Goal: Information Seeking & Learning: Find specific fact

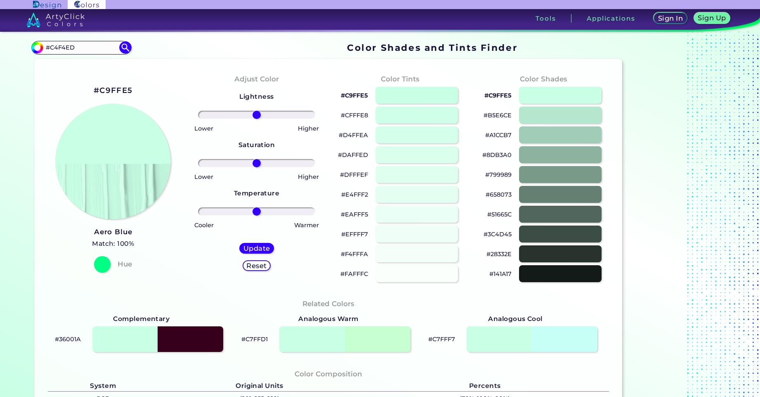
type input "#C4F4ED"
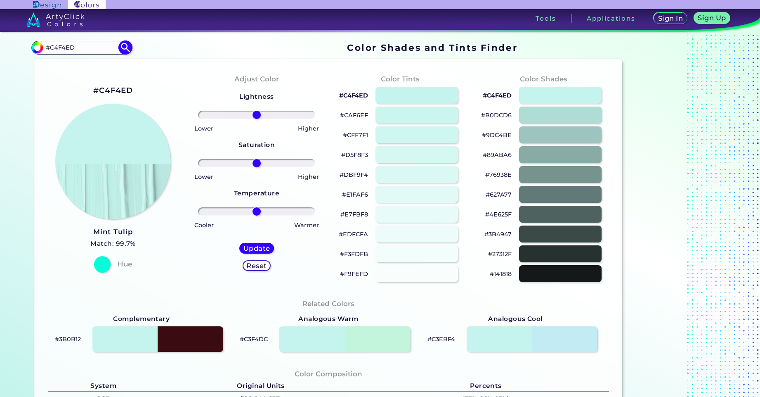
click at [120, 49] on img at bounding box center [125, 47] width 14 height 14
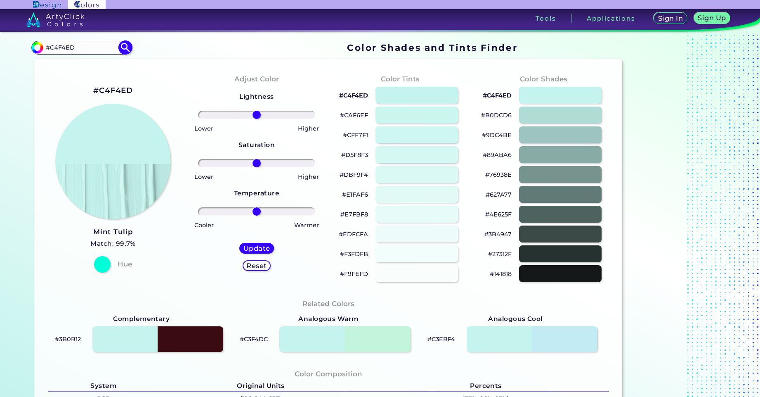
click at [120, 49] on img at bounding box center [125, 47] width 14 height 14
type input "#c4f4ed"
drag, startPoint x: 135, startPoint y: 233, endPoint x: 92, endPoint y: 232, distance: 43.3
click at [92, 232] on div "#C4F4ED Mint Tulip Match: 99.7% Hue" at bounding box center [113, 178] width 144 height 224
copy h3 "Mint Tulip"
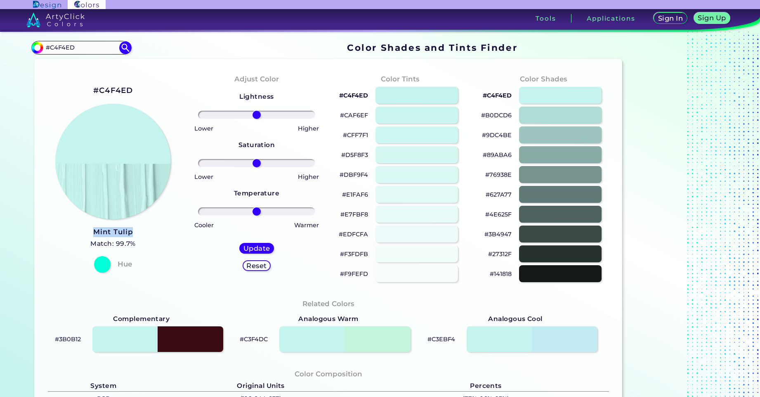
click at [133, 235] on div "#C4F4ED Mint Tulip Match: 99.7% Hue" at bounding box center [113, 178] width 144 height 224
drag, startPoint x: 72, startPoint y: 229, endPoint x: 79, endPoint y: 228, distance: 7.1
click at [72, 229] on div "#C4F4ED Mint Tulip Match: 99.7% Hue" at bounding box center [113, 178] width 144 height 224
drag, startPoint x: 138, startPoint y: 233, endPoint x: 91, endPoint y: 232, distance: 47.1
click at [91, 232] on div "#C4F4ED Mint Tulip Match: 99.7% Hue" at bounding box center [113, 178] width 144 height 224
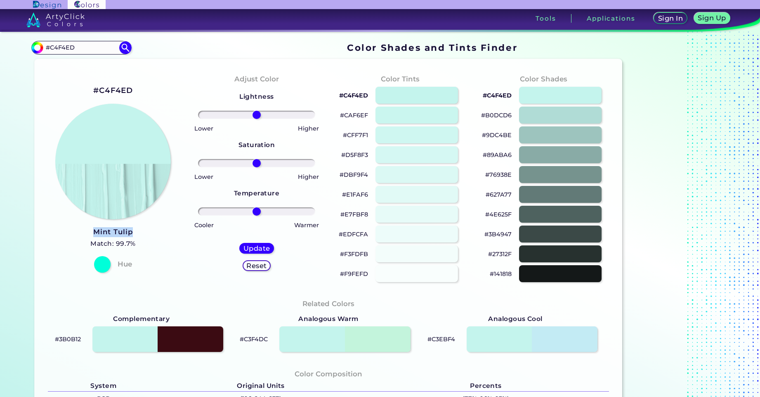
copy h3 "Mint Tulip"
click at [87, 47] on input "#C4F4ED" at bounding box center [81, 47] width 77 height 11
paste input "472BFF"
type input "#472BFF"
type input "#472bff"
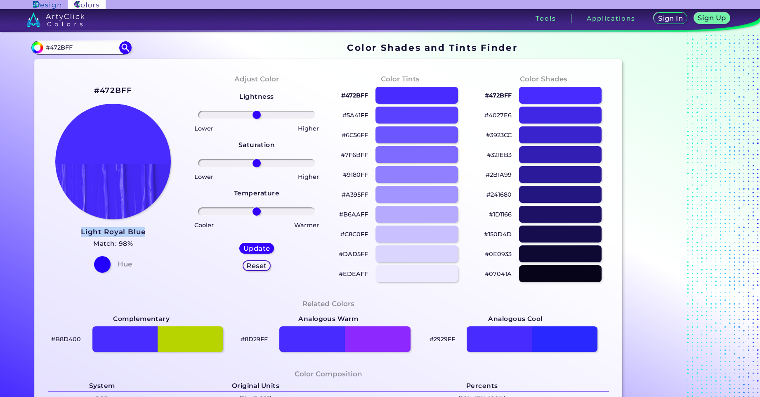
drag, startPoint x: 78, startPoint y: 232, endPoint x: 148, endPoint y: 234, distance: 70.6
click at [148, 234] on div "#472BFF Light Royal Blue Match: 98% Hue" at bounding box center [113, 178] width 144 height 224
copy h3 "Light Royal Blue"
click at [96, 46] on input "#472BFF" at bounding box center [81, 47] width 77 height 11
paste input "BDA5"
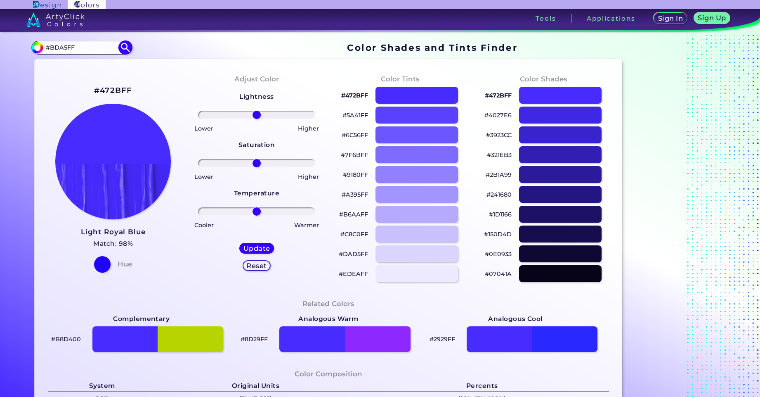
type input "#BDA5FF"
type input "#bda5ff"
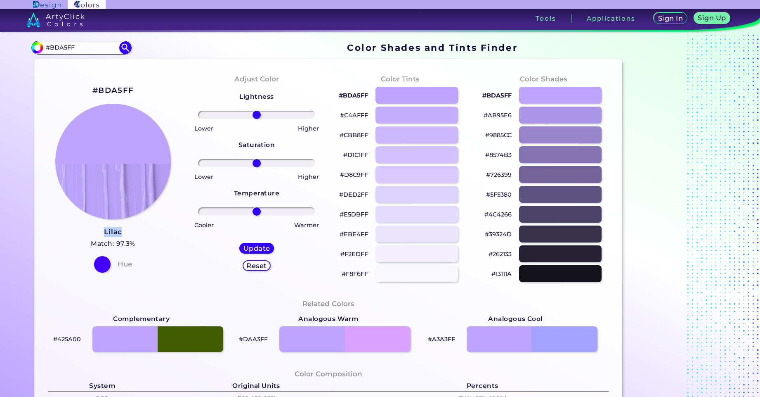
drag, startPoint x: 83, startPoint y: 233, endPoint x: 126, endPoint y: 234, distance: 43.3
click at [126, 234] on div "#BDA5FF Lilac Match: 97.3% Hue" at bounding box center [113, 178] width 144 height 224
copy h3 "Lilac"
click at [160, 231] on div "#BDA5FF Lilac Match: 97.3% Hue" at bounding box center [113, 178] width 144 height 224
drag, startPoint x: 144, startPoint y: 230, endPoint x: 94, endPoint y: 234, distance: 49.6
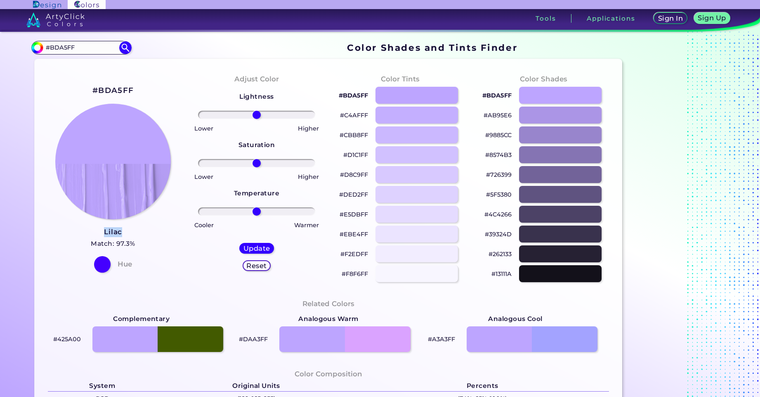
click at [94, 234] on div "#BDA5FF Lilac Match: 97.3% Hue" at bounding box center [113, 178] width 144 height 224
copy h3 "Lilac"
click at [81, 49] on input "#BDA5FF" at bounding box center [81, 47] width 77 height 11
paste input "EBE4"
type input "#EBE4FF"
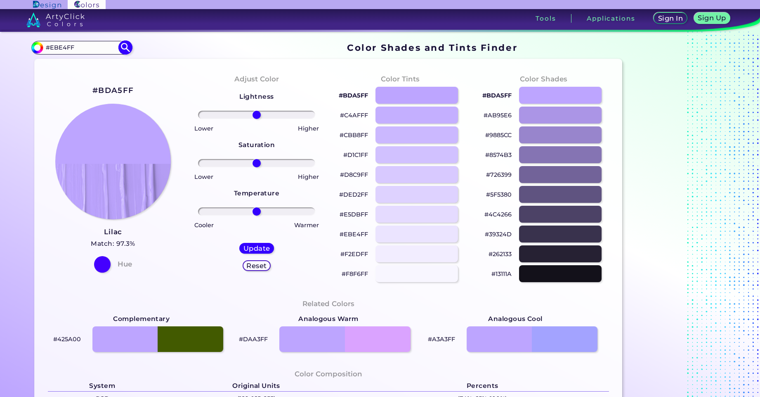
type input "#ebe4ff"
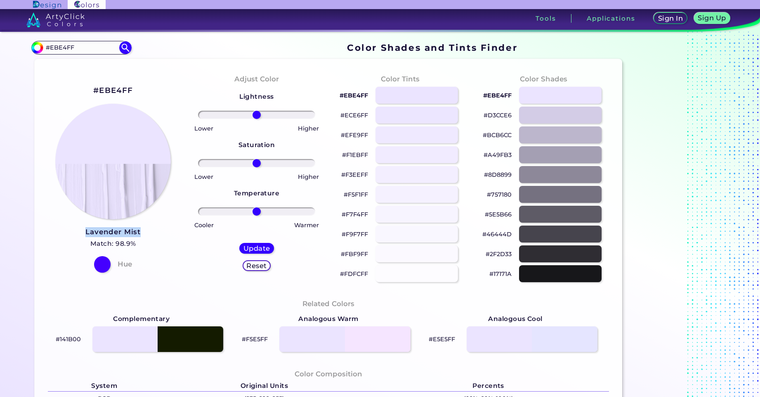
drag, startPoint x: 142, startPoint y: 234, endPoint x: 80, endPoint y: 234, distance: 61.9
click at [80, 234] on div "#EBE4FF Lavender Mist Match: 98.9% Hue" at bounding box center [113, 178] width 144 height 224
copy h3 "Lavender Mist"
click at [79, 46] on input "#EBE4FF" at bounding box center [81, 47] width 77 height 11
paste input "F4F7F7"
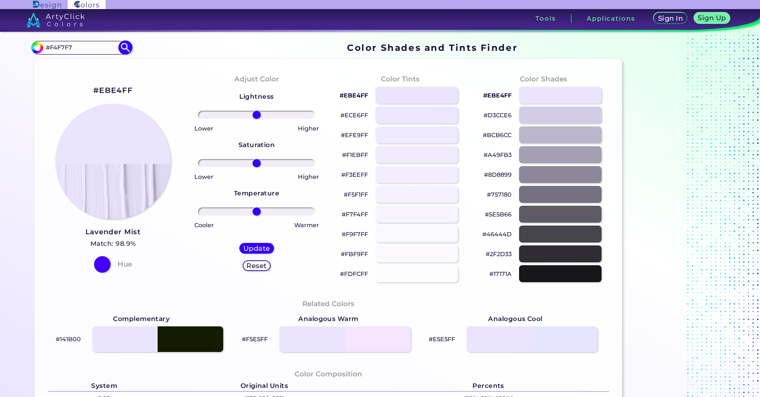
type input "#F4F7F7"
type input "#f4f7f7"
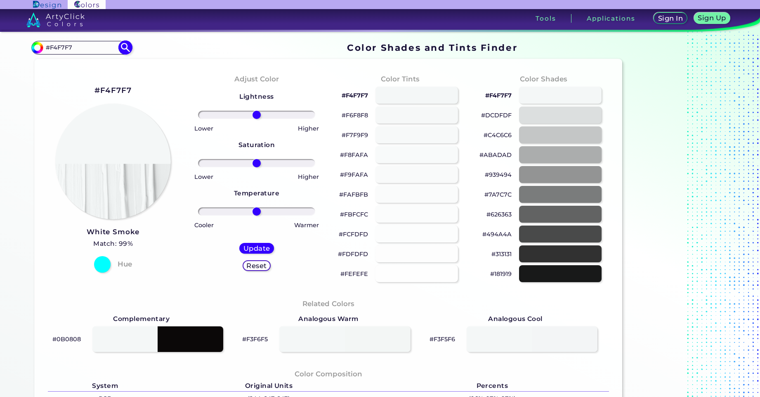
click at [80, 46] on input "#F4F7F7" at bounding box center [81, 47] width 77 height 11
paste input "CACEE4"
type input "#CACEE4"
type input "#cacee4"
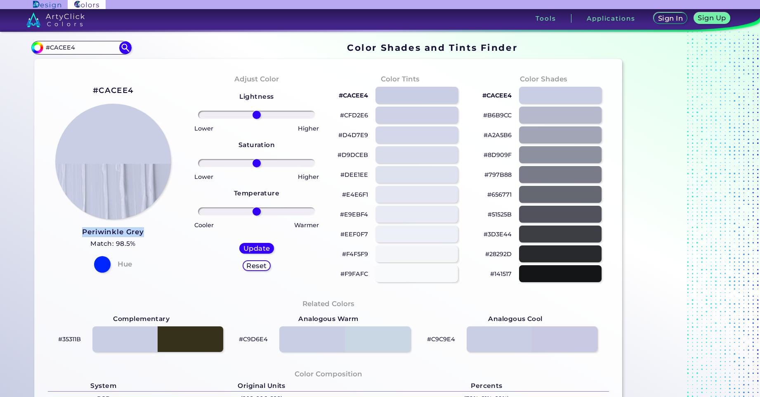
drag, startPoint x: 145, startPoint y: 233, endPoint x: 83, endPoint y: 234, distance: 62.3
click at [83, 234] on div "#CACEE4 Periwinkle Grey Match: 98.5% Hue" at bounding box center [113, 178] width 144 height 224
copy h3 "Periwinkle Grey"
click at [98, 39] on div "Color Shades Finder #cacee4 #CACEE4 Acadia ◉ Acid Green ◉ Aero Blue ◉ Alabaster…" at bounding box center [380, 337] width 743 height 610
click at [99, 46] on input "#CACEE4" at bounding box center [81, 47] width 77 height 11
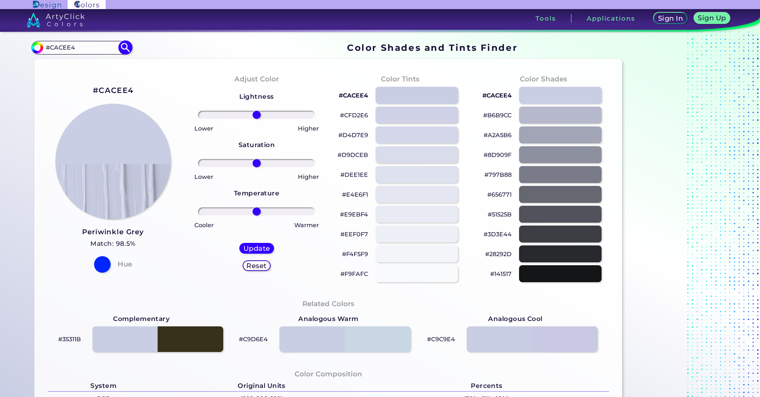
paste input "102F76"
type input "#102F76"
type input "#102f76"
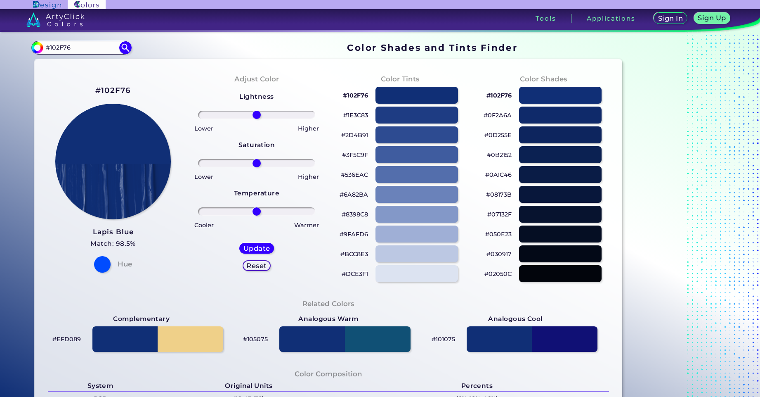
click at [165, 70] on div "#102F76 Lapis Blue Match: 98.5% Hue" at bounding box center [113, 178] width 144 height 224
drag, startPoint x: 138, startPoint y: 232, endPoint x: 94, endPoint y: 234, distance: 44.6
click at [94, 234] on div "#102F76 Lapis Blue Match: 98.5% Hue" at bounding box center [113, 178] width 144 height 224
click at [174, 88] on div "#102F76 Lapis Blue Match: 98.5% Hue" at bounding box center [113, 178] width 144 height 224
click at [88, 50] on input "#102F76" at bounding box center [81, 47] width 77 height 11
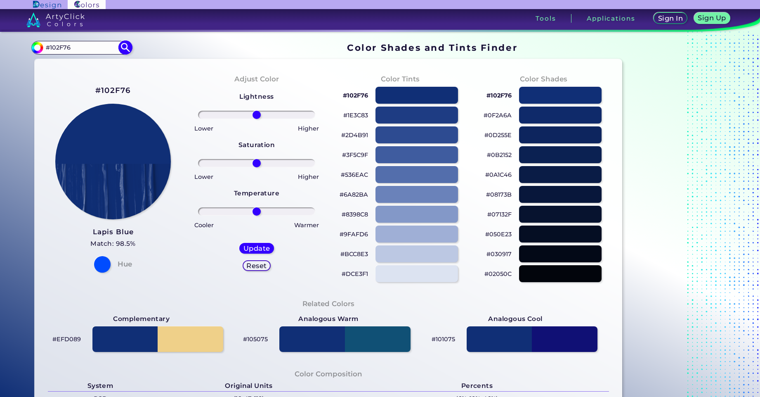
paste input "001C5D"
type input "#001C5D"
type input "#001c5d"
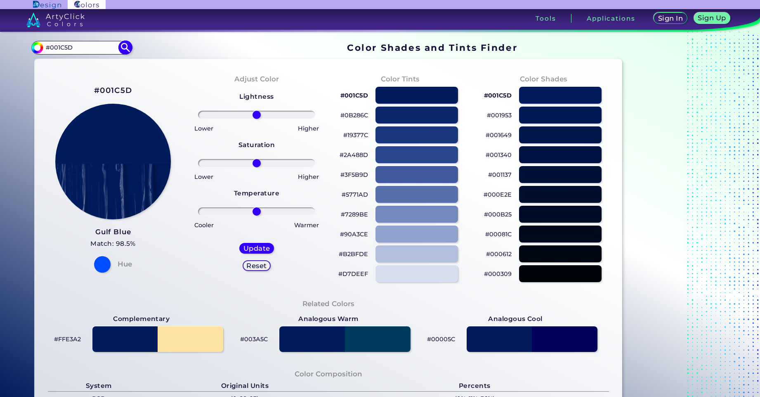
click at [91, 46] on input "#001C5D" at bounding box center [81, 47] width 77 height 11
paste input "33EBC7"
type input "#33EBC7"
type input "#33ebc7"
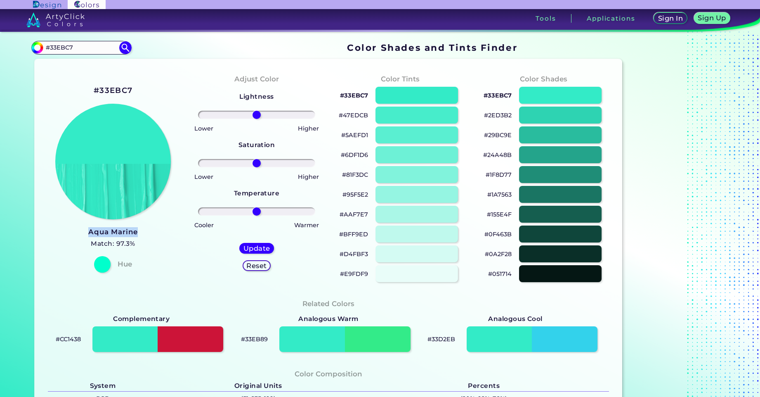
drag, startPoint x: 138, startPoint y: 232, endPoint x: 87, endPoint y: 232, distance: 51.2
click at [87, 232] on div "#33EBC7 Aqua Marine Match: 97.3% Hue" at bounding box center [113, 178] width 144 height 224
copy h3 "Aqua Marine"
click at [86, 49] on input "#33EBC7" at bounding box center [81, 47] width 77 height 11
paste input "713DFF"
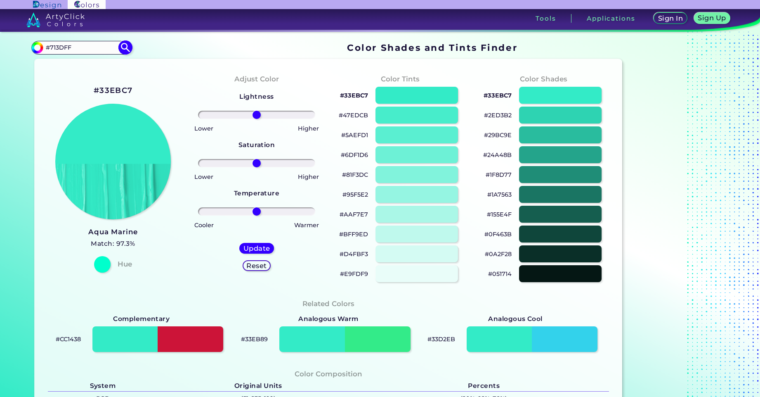
type input "#713DFF"
type input "#713dff"
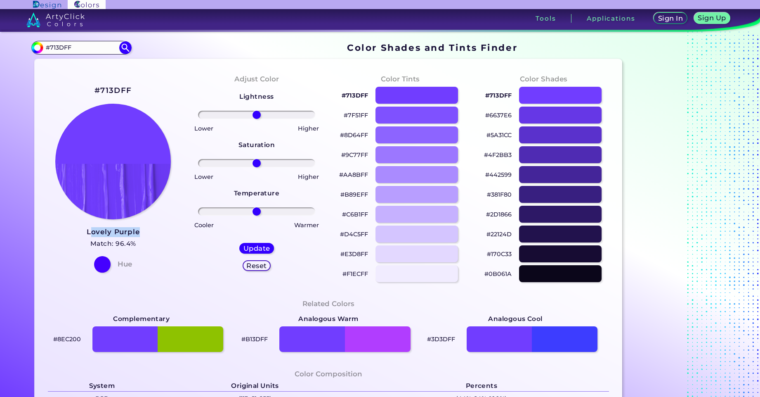
drag, startPoint x: 144, startPoint y: 230, endPoint x: 87, endPoint y: 235, distance: 56.8
click at [87, 235] on div "#713DFF Lovely Purple Match: 96.4% Hue" at bounding box center [113, 178] width 144 height 224
click at [293, 97] on div "Lightness Saturation Temperature Lower Higher Lower Higher Cooler Warmer Update…" at bounding box center [256, 184] width 130 height 198
